Goal: Transaction & Acquisition: Purchase product/service

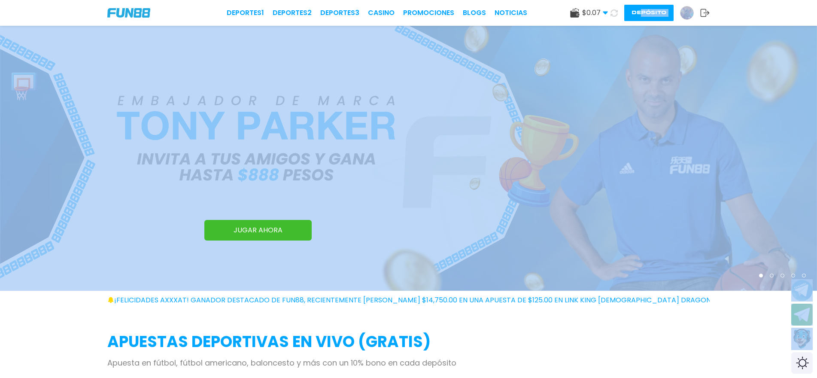
drag, startPoint x: 641, startPoint y: 2, endPoint x: 643, endPoint y: -3, distance: 5.2
click at [645, 8] on button "Depósito" at bounding box center [648, 13] width 49 height 16
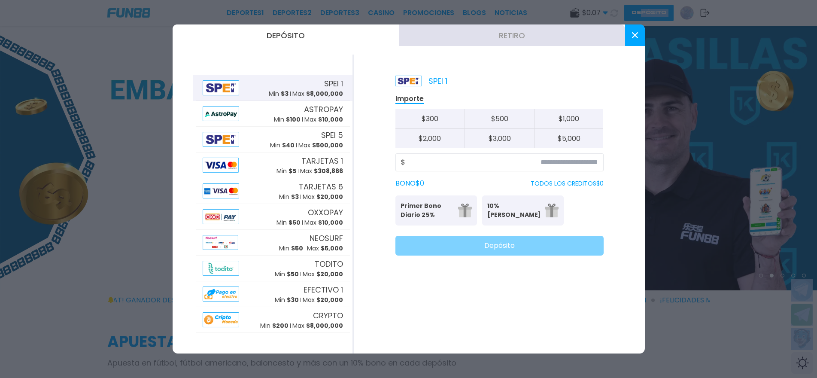
click at [321, 91] on span "$ 8,000,000" at bounding box center [324, 93] width 37 height 9
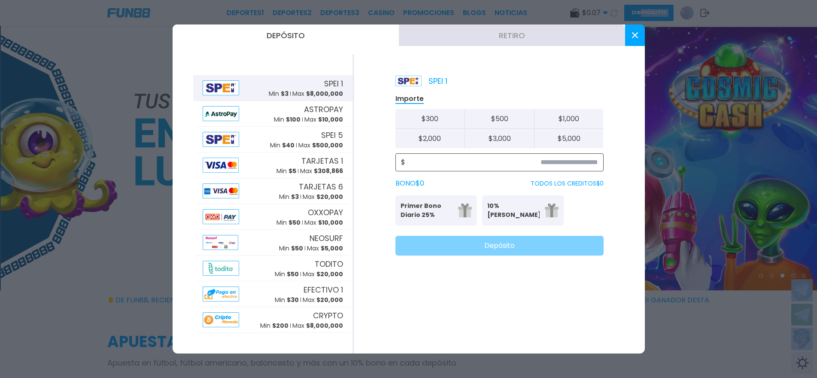
click at [577, 163] on input at bounding box center [501, 162] width 193 height 10
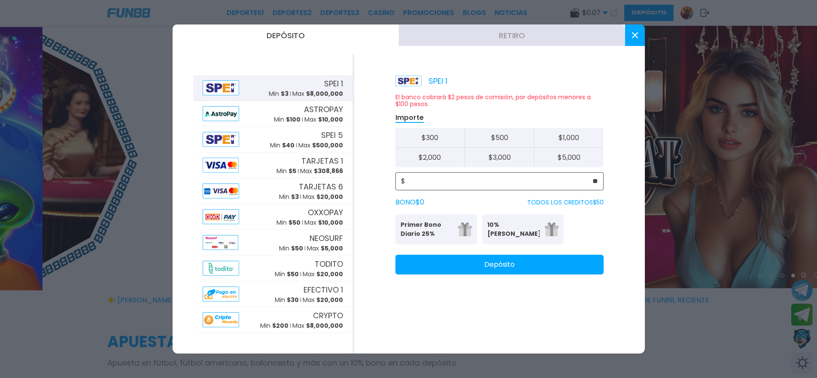
type input "**"
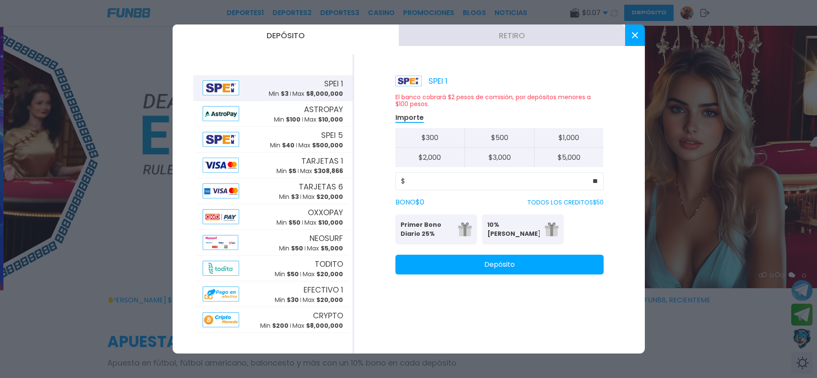
click at [562, 264] on button "Depósito" at bounding box center [500, 265] width 208 height 20
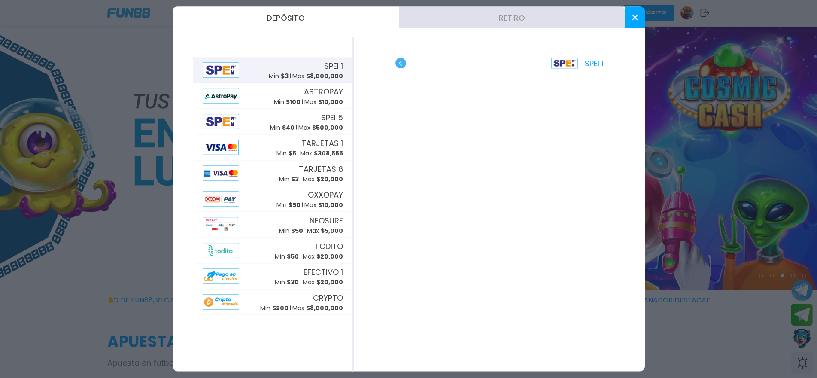
click at [632, 9] on button at bounding box center [635, 17] width 20 height 21
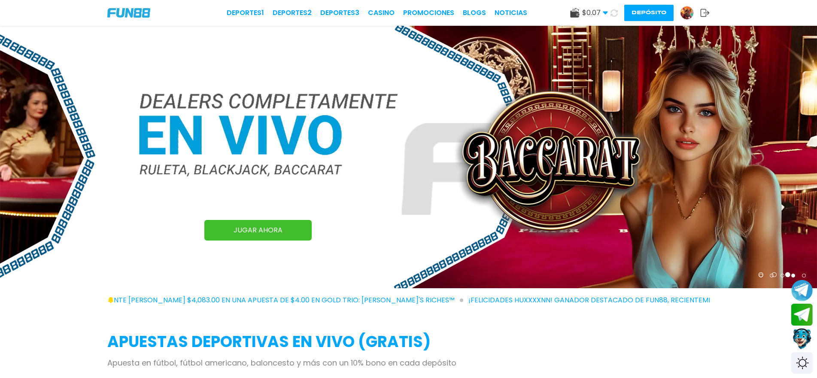
click at [795, 335] on button "Contact customer service" at bounding box center [802, 338] width 23 height 23
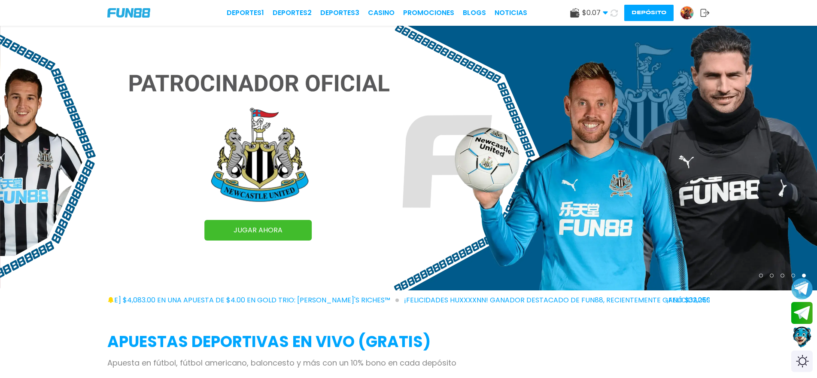
click at [799, 338] on button "Contact customer service" at bounding box center [802, 337] width 23 height 23
click at [799, 339] on button "Contact customer service" at bounding box center [802, 336] width 23 height 23
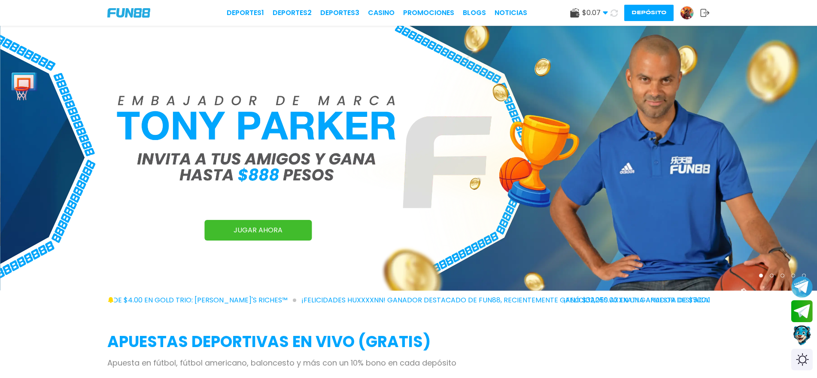
click at [802, 344] on button "Contact customer service" at bounding box center [801, 335] width 21 height 22
click at [804, 341] on button "Contact customer service" at bounding box center [801, 335] width 21 height 22
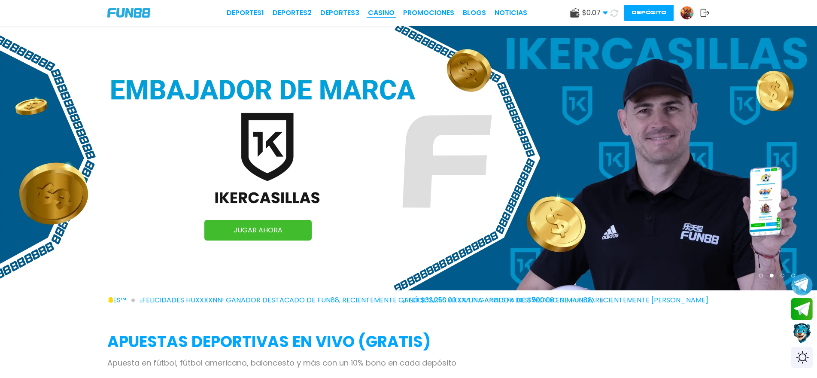
click at [383, 11] on link "CASINO" at bounding box center [381, 13] width 27 height 10
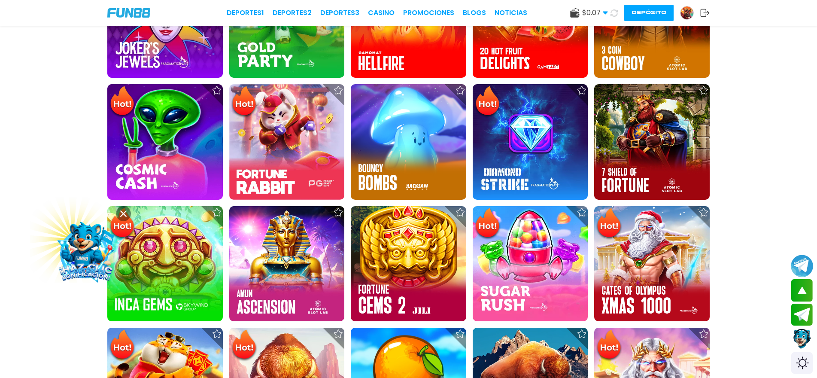
scroll to position [344, 0]
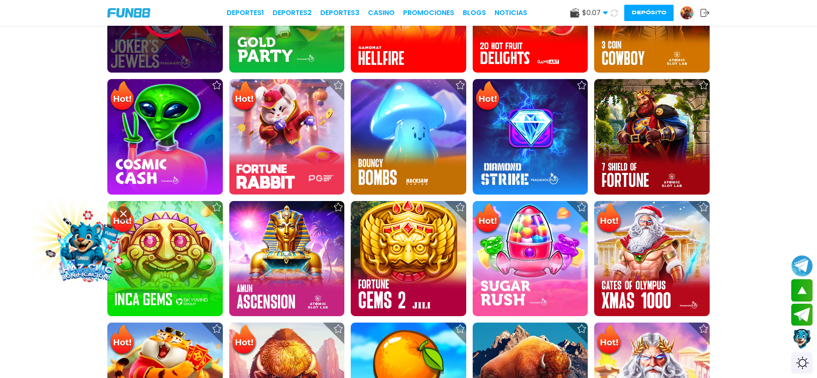
drag, startPoint x: 113, startPoint y: 58, endPoint x: 139, endPoint y: 58, distance: 26.2
click at [139, 58] on div at bounding box center [165, 15] width 116 height 116
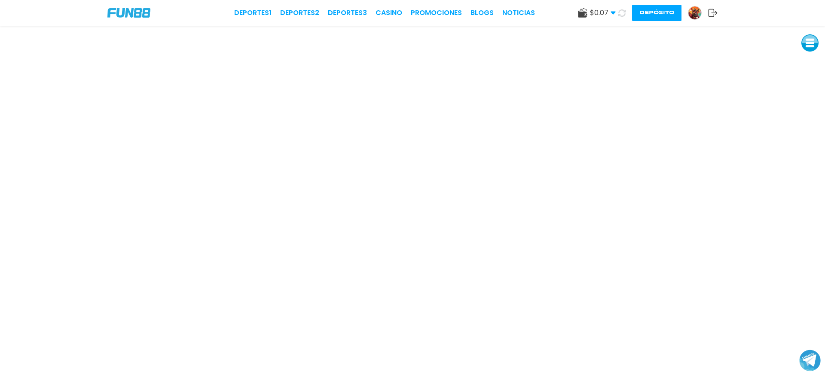
click at [696, 8] on img at bounding box center [694, 12] width 13 height 13
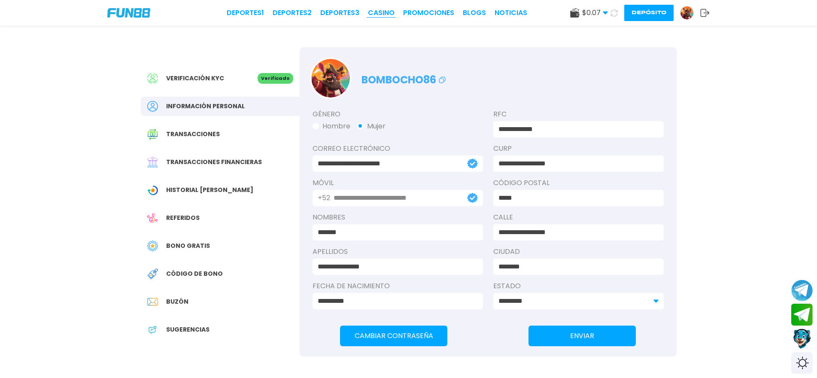
click at [391, 13] on link "CASINO" at bounding box center [381, 13] width 27 height 10
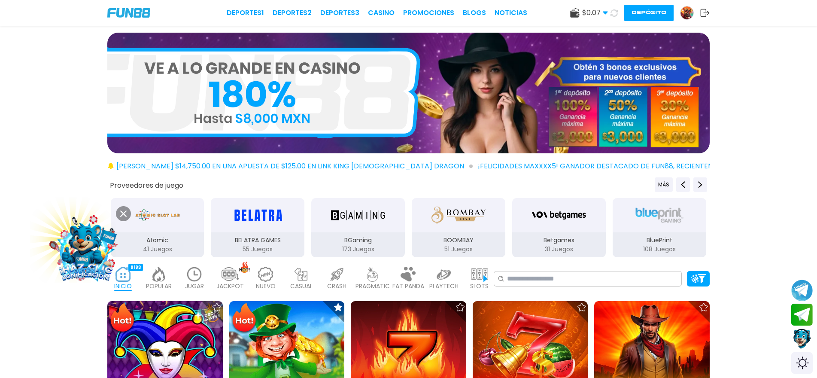
click at [590, 12] on span "$ 0.07" at bounding box center [595, 13] width 26 height 10
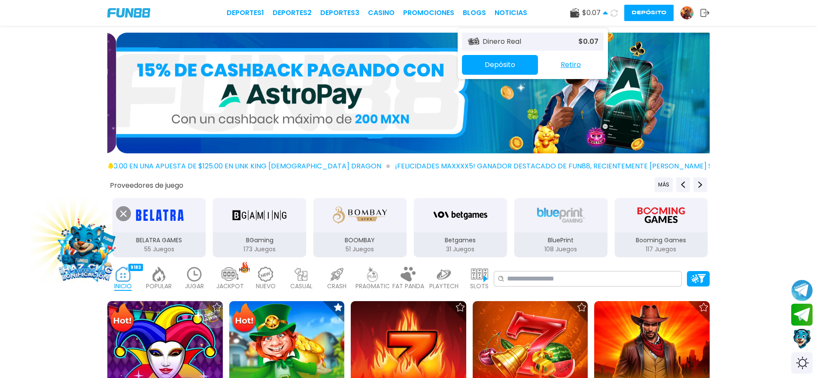
click at [524, 61] on button "Depósito" at bounding box center [500, 65] width 76 height 20
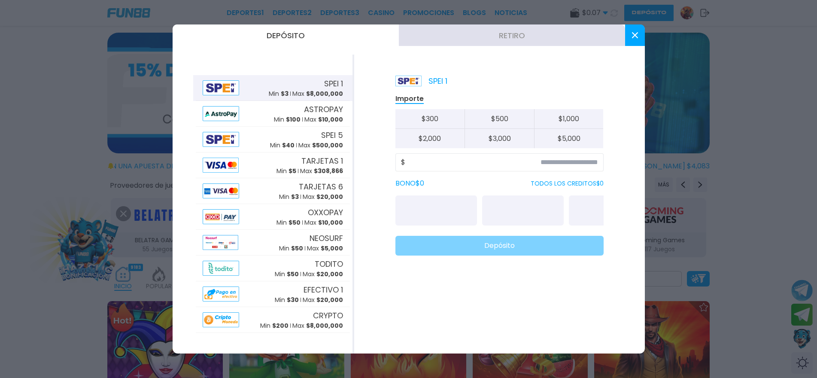
drag, startPoint x: 557, startPoint y: 68, endPoint x: 581, endPoint y: 68, distance: 24.5
click at [566, 68] on div "SPEI 1 Importe $ 300 $ 500 $ 1,000 $ 2,000 $ 3,000 $ 5,000 $ [PERSON_NAME] $ 0 …" at bounding box center [499, 204] width 291 height 299
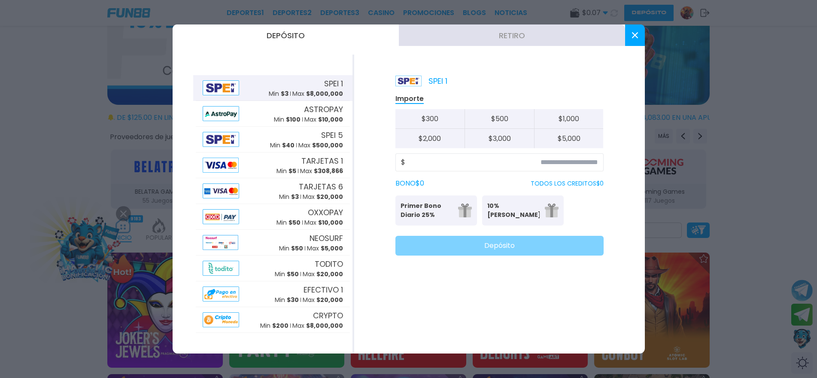
scroll to position [86, 0]
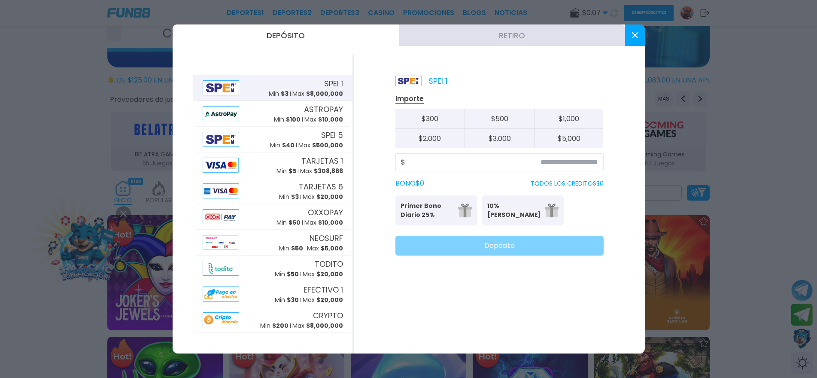
click at [630, 37] on button at bounding box center [635, 34] width 20 height 21
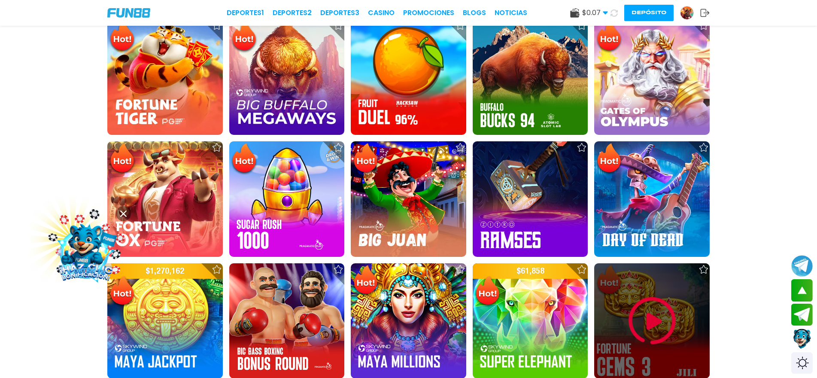
scroll to position [687, 0]
